Goal: Transaction & Acquisition: Purchase product/service

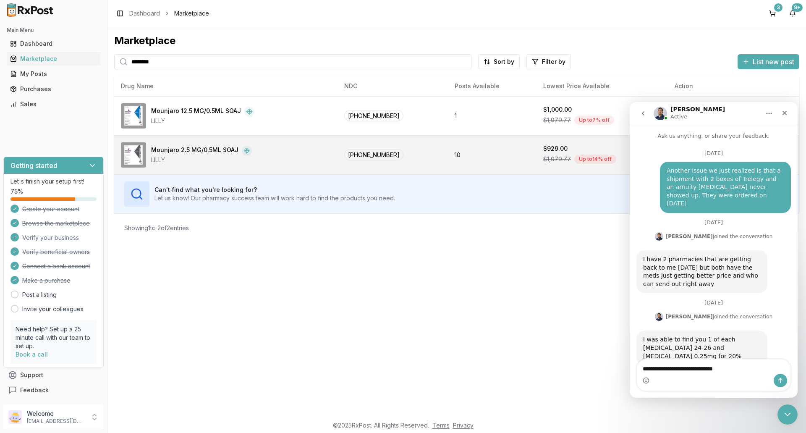
scroll to position [7720, 0]
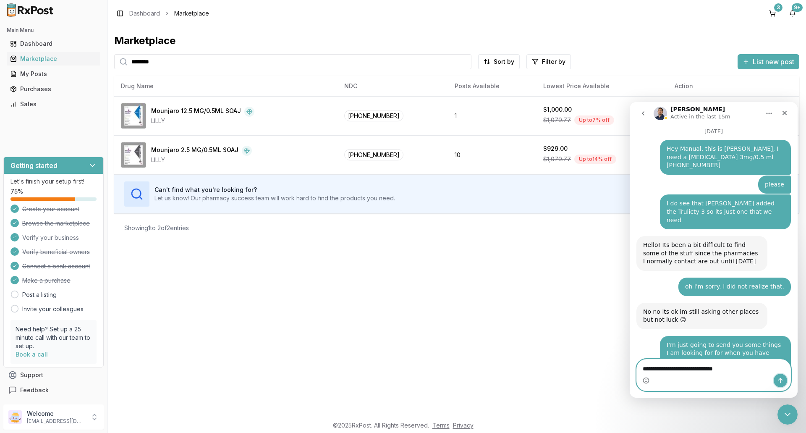
drag, startPoint x: 782, startPoint y: 381, endPoint x: 722, endPoint y: 378, distance: 60.5
click at [783, 381] on icon "Send a message…" at bounding box center [780, 380] width 7 height 7
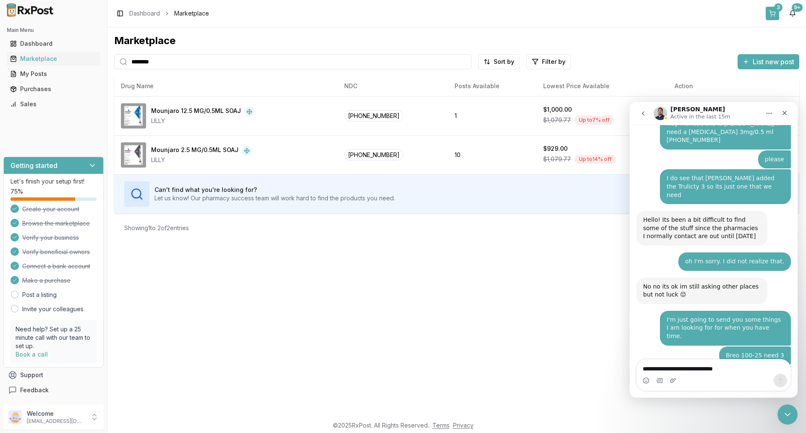
click at [777, 8] on div "3" at bounding box center [778, 7] width 8 height 8
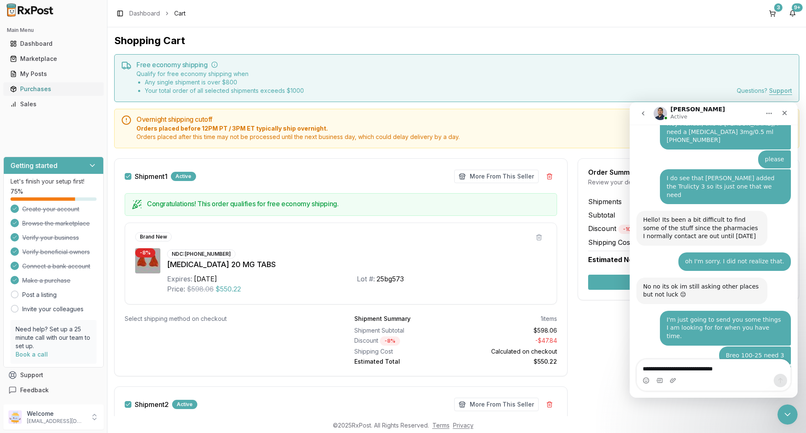
click at [54, 91] on div "Purchases" at bounding box center [53, 89] width 87 height 8
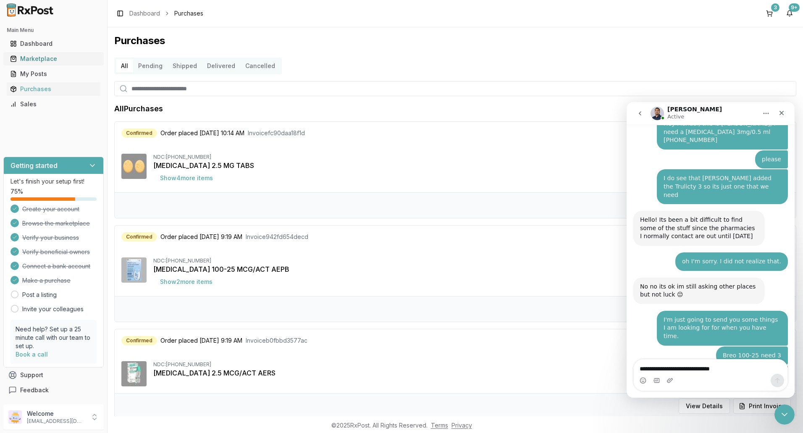
click at [42, 60] on div "Marketplace" at bounding box center [53, 59] width 87 height 8
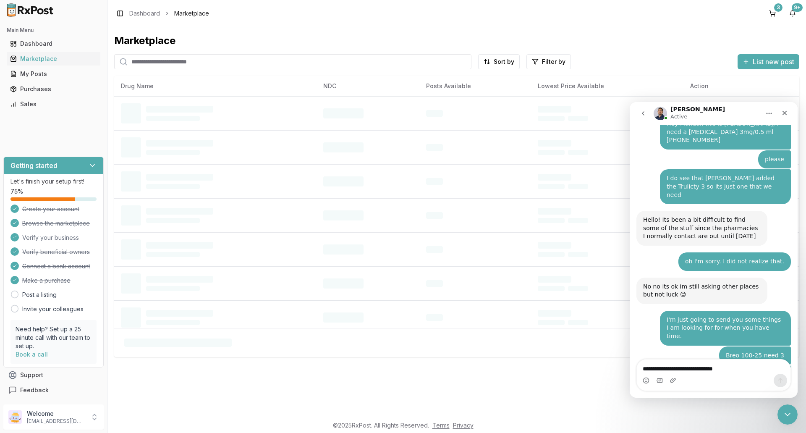
drag, startPoint x: 160, startPoint y: 68, endPoint x: 137, endPoint y: 73, distance: 23.7
click at [152, 78] on div "Marketplace Sort by Filter by List new post Drug Name NDC Posts Available Lowes…" at bounding box center [456, 195] width 685 height 323
type input "*******"
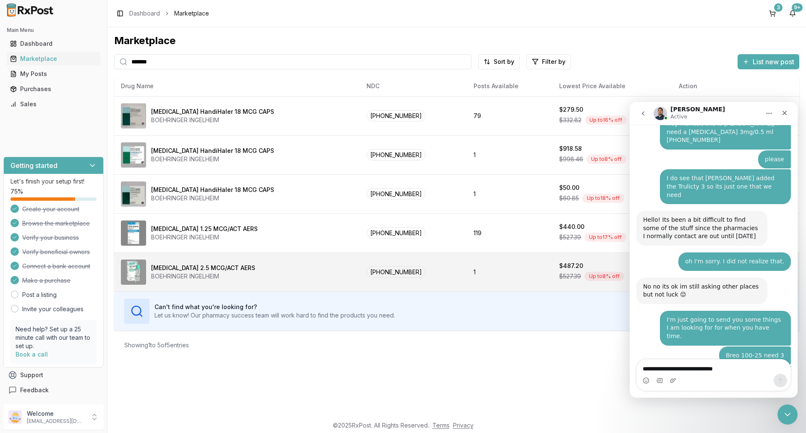
click at [188, 268] on div "[MEDICAL_DATA] 2.5 MCG/ACT AERS" at bounding box center [203, 268] width 104 height 8
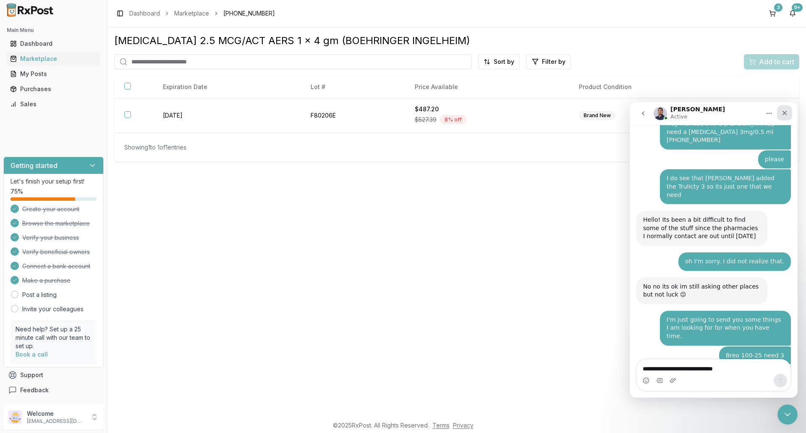
click at [788, 112] on icon "Close" at bounding box center [784, 113] width 7 height 7
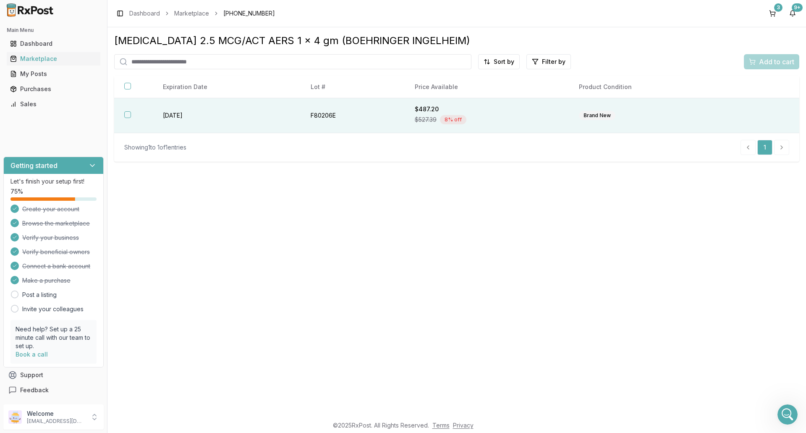
click at [127, 115] on button "button" at bounding box center [127, 114] width 7 height 7
click at [769, 61] on span "Add to cart" at bounding box center [776, 62] width 35 height 10
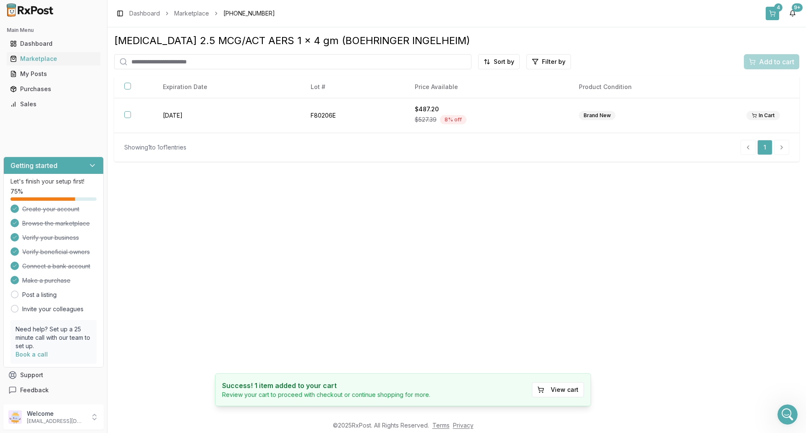
click at [776, 12] on button "4" at bounding box center [772, 13] width 13 height 13
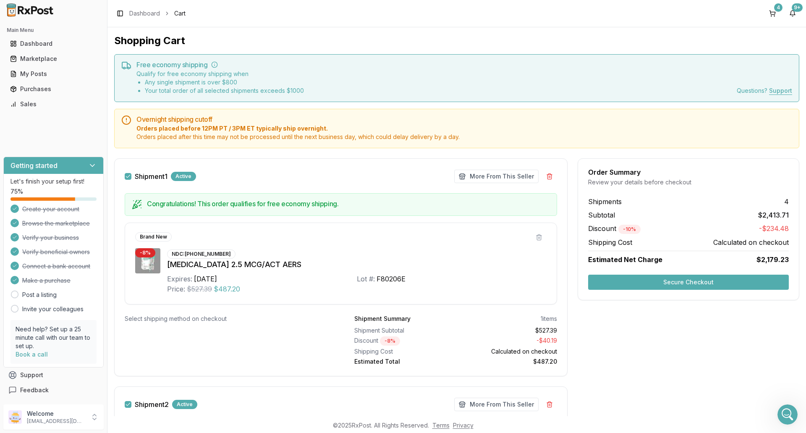
click at [670, 283] on button "Secure Checkout" at bounding box center [688, 282] width 201 height 15
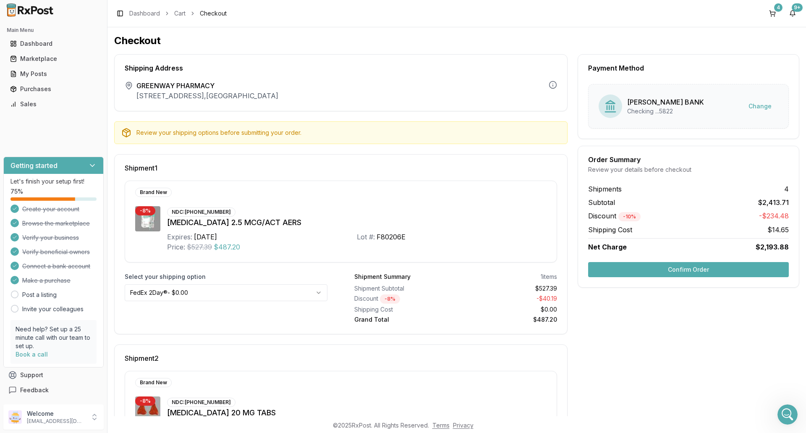
click at [709, 267] on button "Confirm Order" at bounding box center [688, 269] width 201 height 15
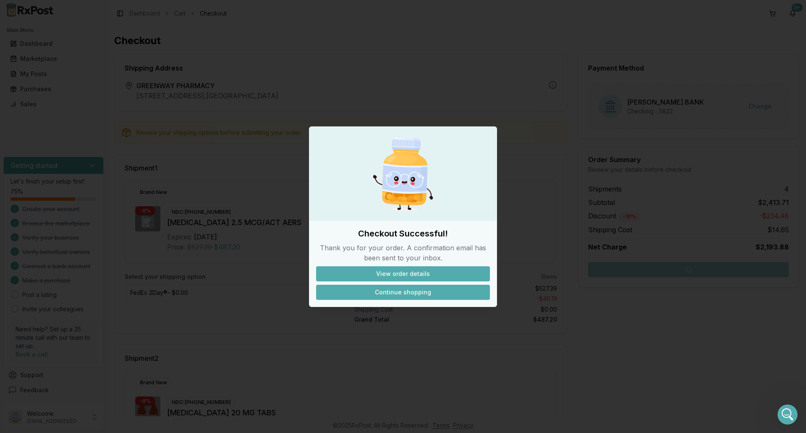
click at [401, 295] on button "Continue shopping" at bounding box center [403, 292] width 174 height 15
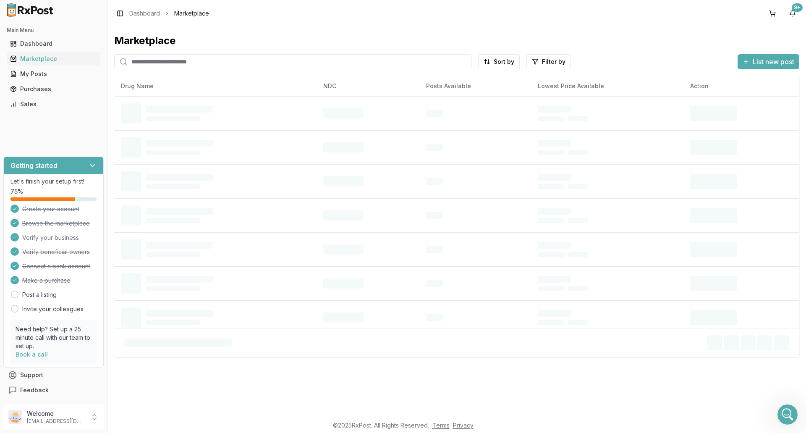
click at [152, 65] on input "search" at bounding box center [292, 61] width 357 height 15
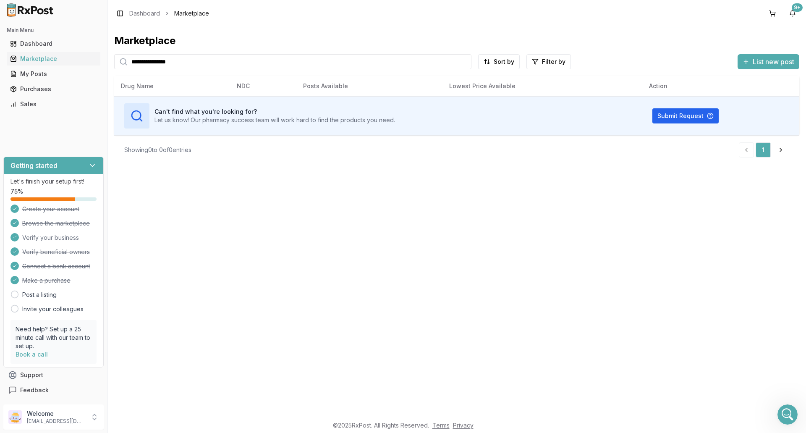
type input "**********"
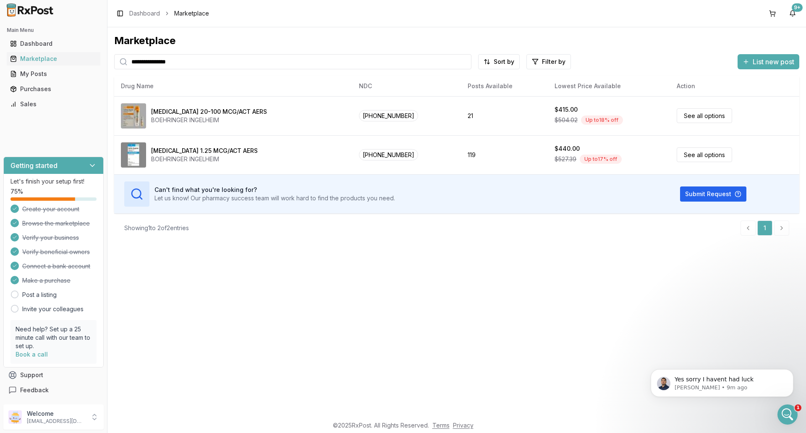
scroll to position [7790, 0]
click at [747, 379] on p "Yes sorry I havent had luck" at bounding box center [729, 379] width 108 height 8
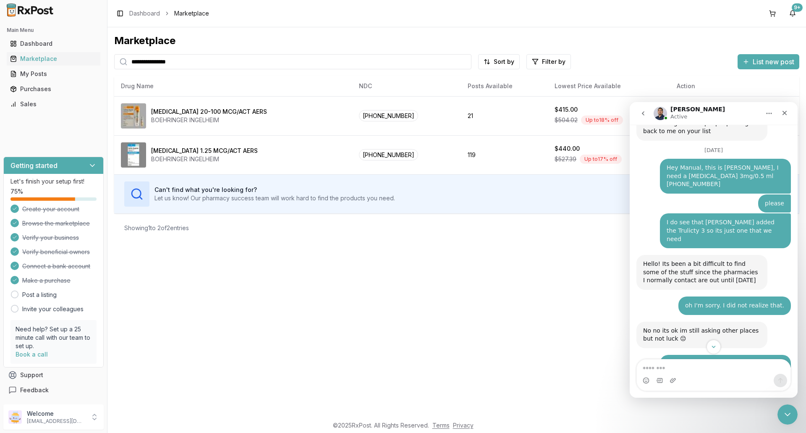
scroll to position [7803, 0]
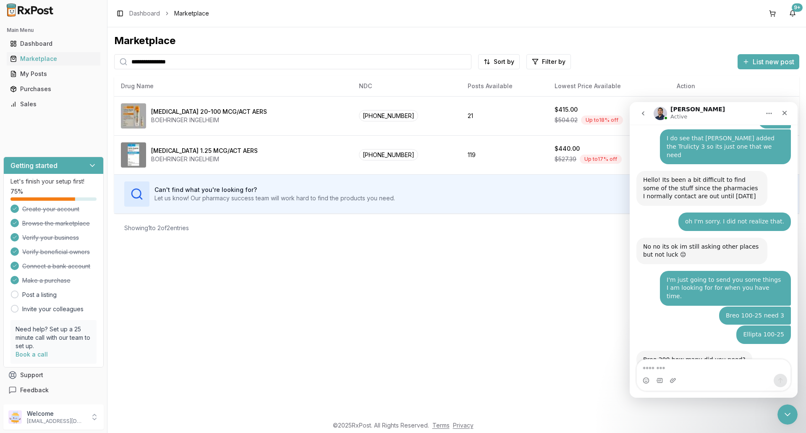
click at [680, 368] on textarea "Message…" at bounding box center [714, 366] width 154 height 14
type textarea "*"
type textarea "**********"
click at [779, 380] on icon "Send a message…" at bounding box center [780, 380] width 7 height 7
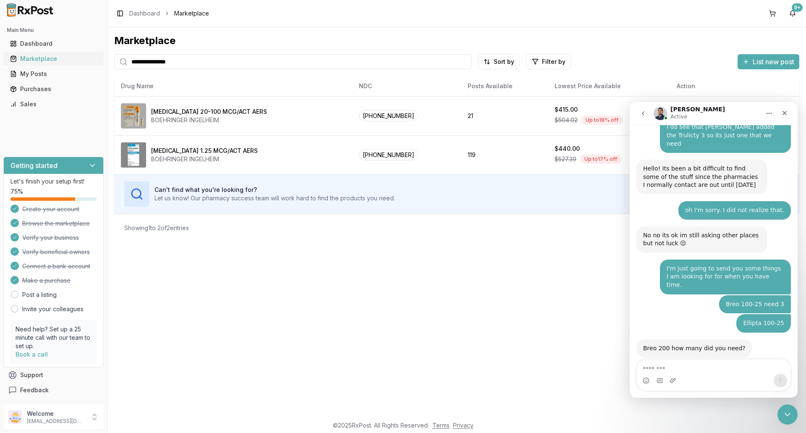
click at [47, 58] on div "Marketplace" at bounding box center [53, 59] width 87 height 8
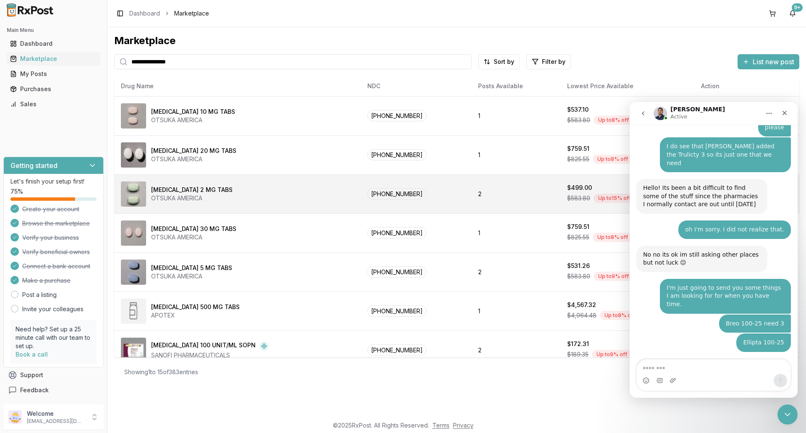
scroll to position [7859, 0]
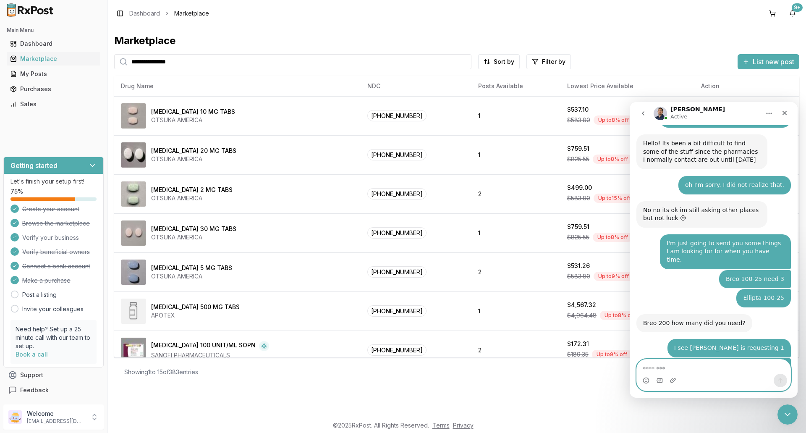
click at [698, 369] on textarea "Message…" at bounding box center [714, 366] width 154 height 14
click at [471, 401] on div "**********" at bounding box center [456, 221] width 699 height 389
